Goal: Information Seeking & Learning: Learn about a topic

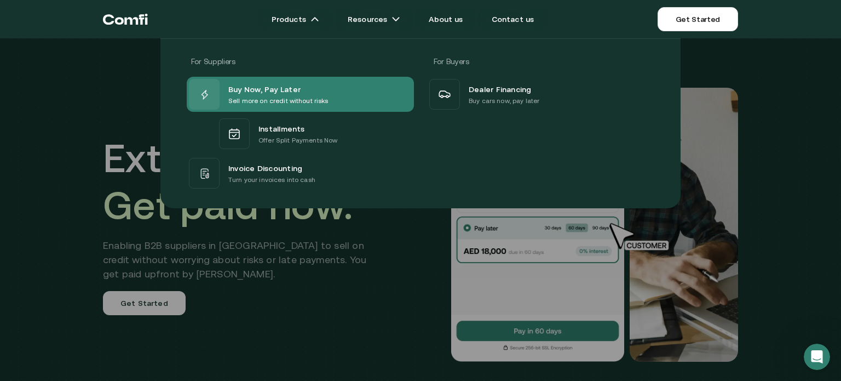
click at [335, 95] on div "Buy Now, Pay Later Sell more on credit without risks" at bounding box center [300, 94] width 227 height 35
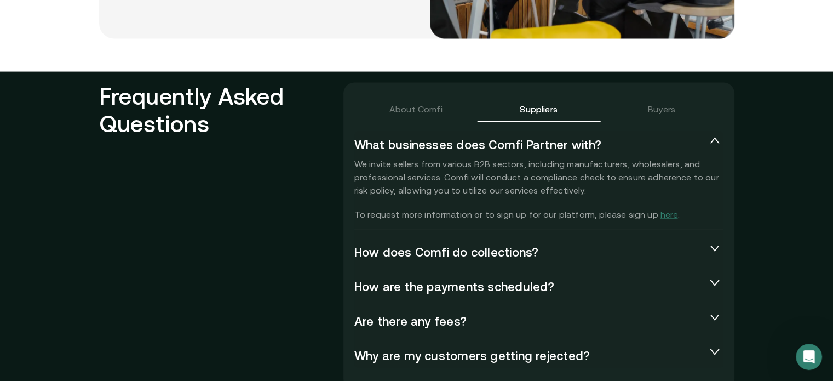
scroll to position [2348, 0]
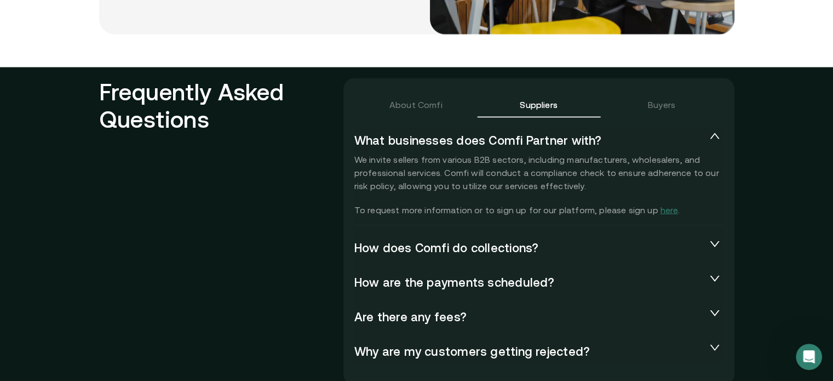
click at [712, 248] on span "collapsed" at bounding box center [714, 243] width 13 height 11
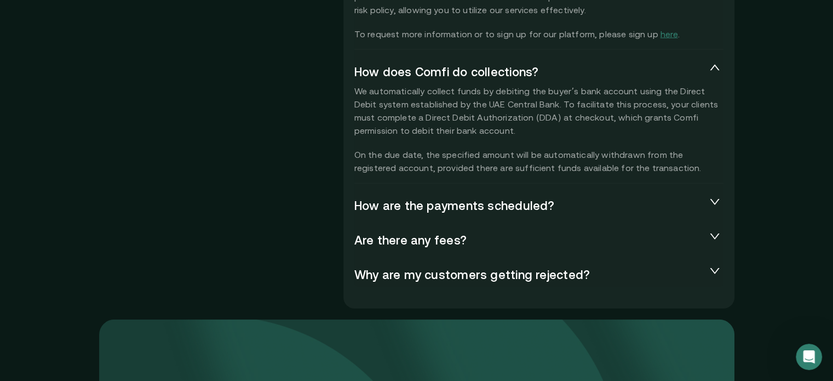
scroll to position [2561, 0]
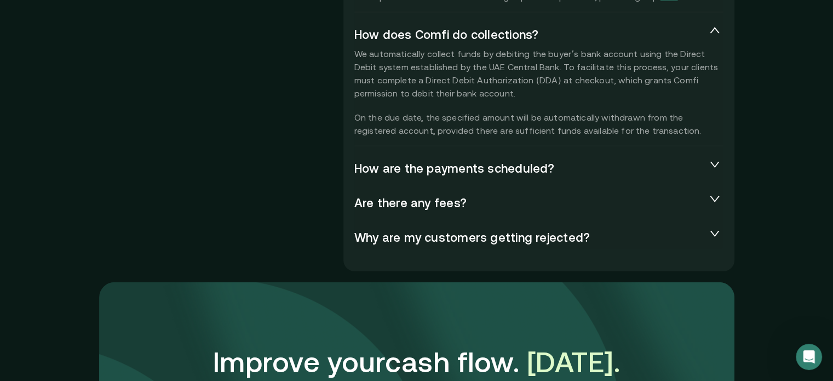
click at [716, 169] on icon "collapsed" at bounding box center [714, 164] width 11 height 11
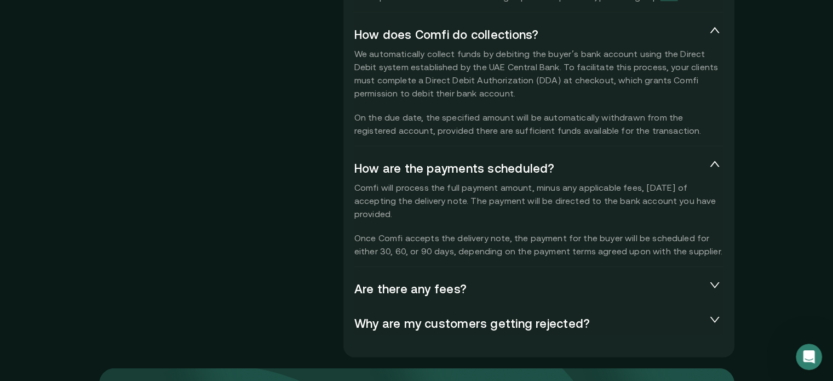
click at [694, 327] on span "Why are my customers getting rejected?" at bounding box center [530, 322] width 352 height 13
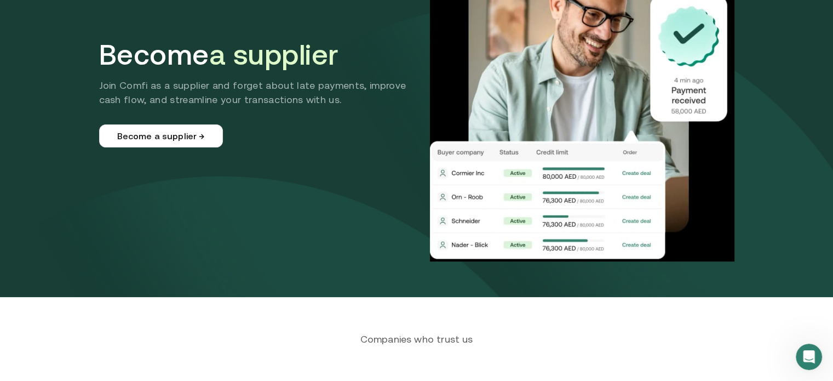
scroll to position [0, 0]
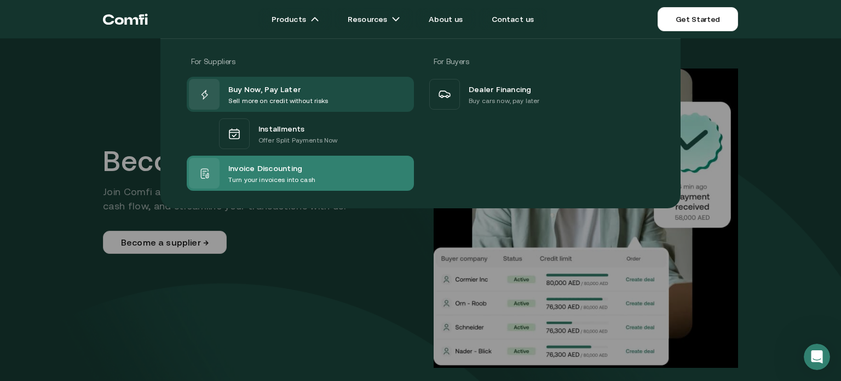
click at [355, 177] on div "Invoice Discounting Turn your invoices into cash" at bounding box center [300, 173] width 227 height 35
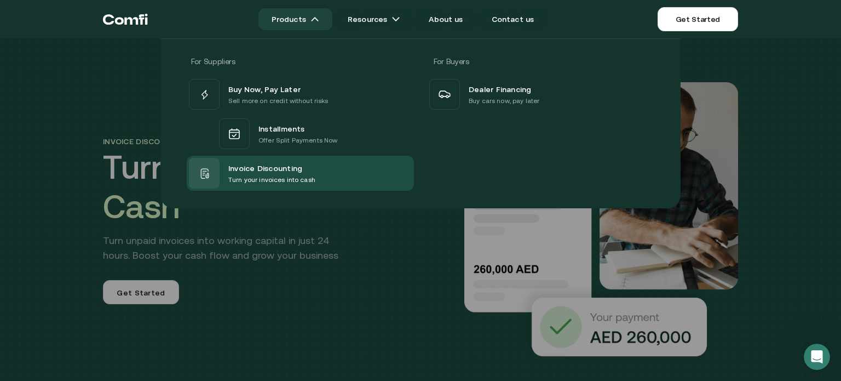
click at [304, 15] on link "Products" at bounding box center [295, 19] width 74 height 22
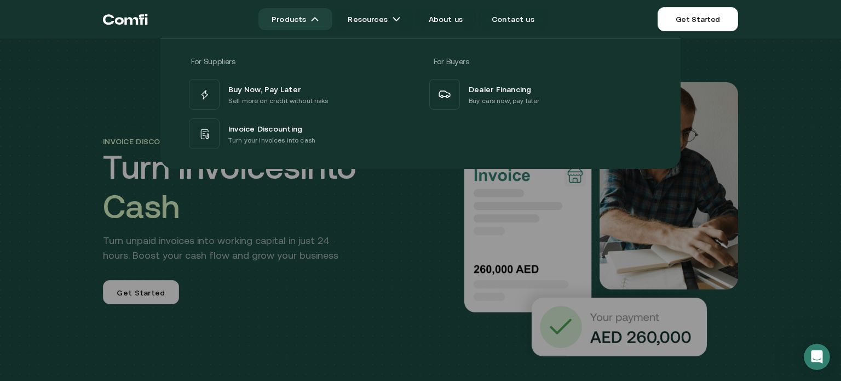
click at [315, 20] on link "Products" at bounding box center [295, 19] width 74 height 22
click at [314, 16] on link "Products" at bounding box center [295, 19] width 74 height 22
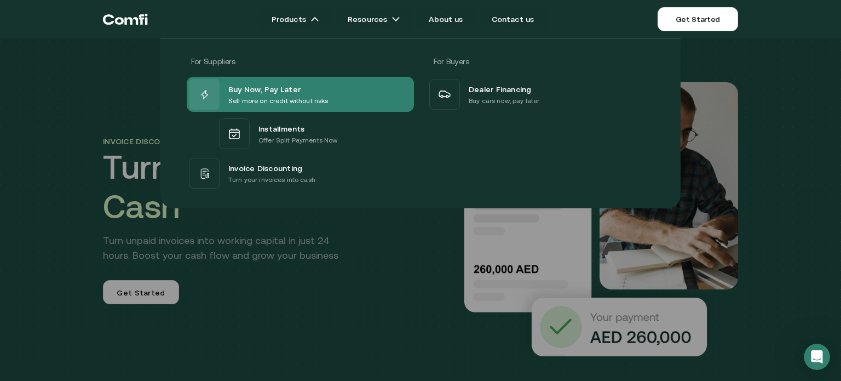
click at [353, 88] on div "Buy Now, Pay Later Sell more on credit without risks" at bounding box center [300, 94] width 227 height 35
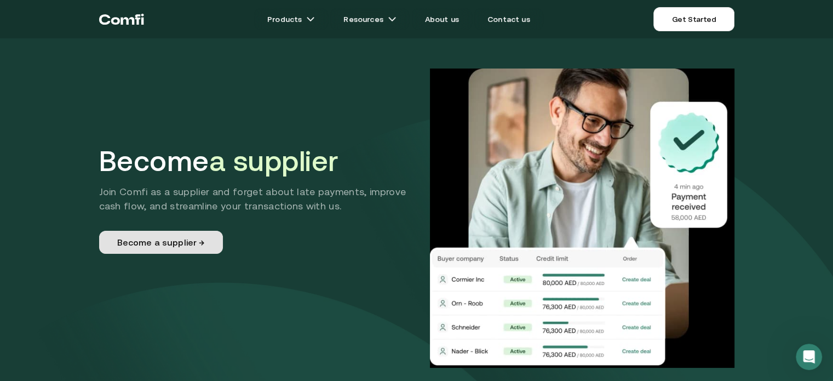
click at [201, 239] on link "Become a supplier →" at bounding box center [161, 242] width 124 height 23
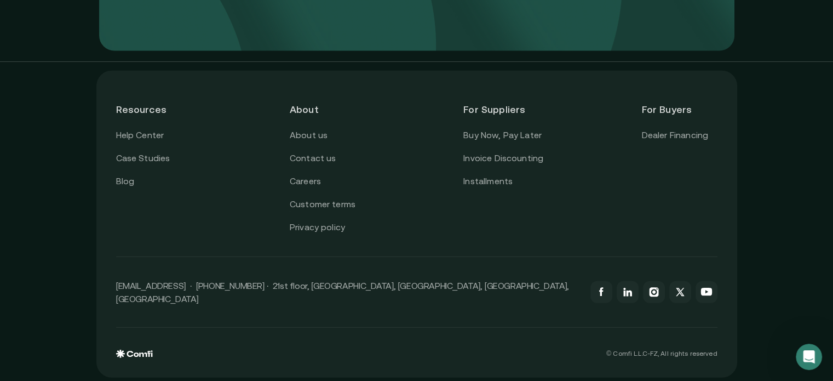
scroll to position [2927, 0]
click at [496, 180] on link "Installments" at bounding box center [487, 180] width 49 height 14
